Goal: Find contact information: Find contact information

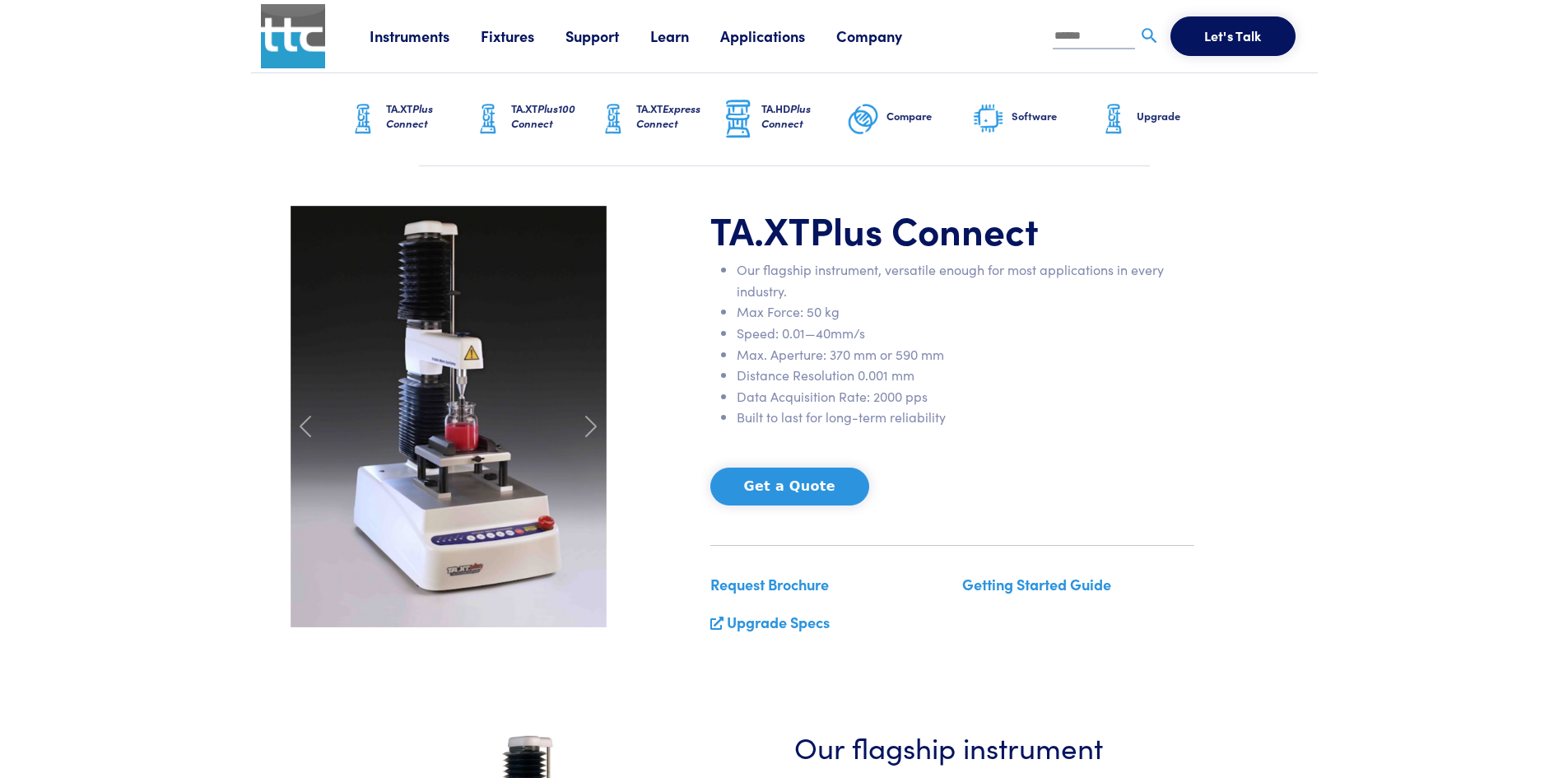
click at [886, 33] on link "Company" at bounding box center [885, 36] width 97 height 21
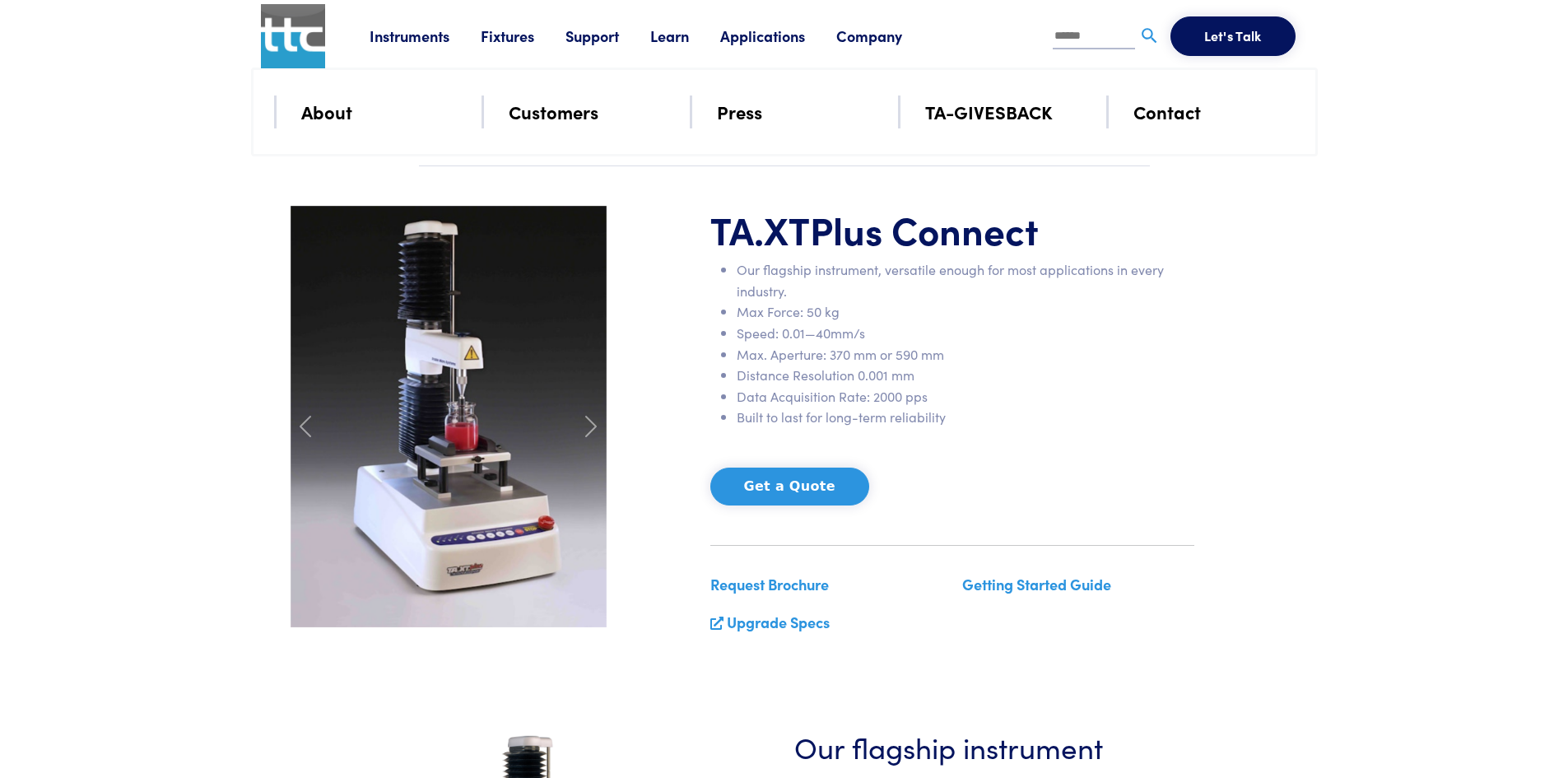
click at [1191, 108] on link "Contact" at bounding box center [1167, 111] width 68 height 29
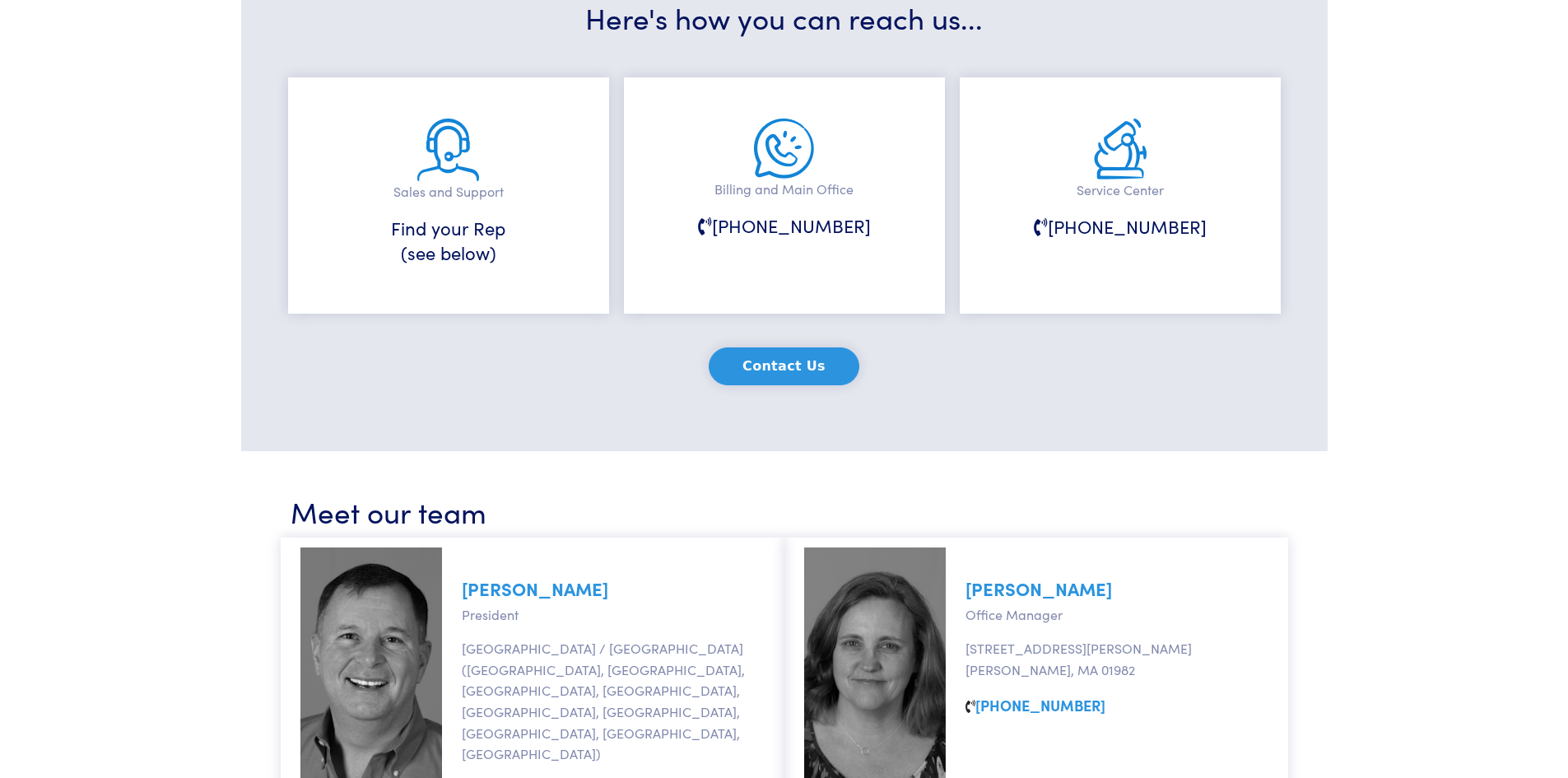
scroll to position [247, 0]
